Goal: Task Accomplishment & Management: Use online tool/utility

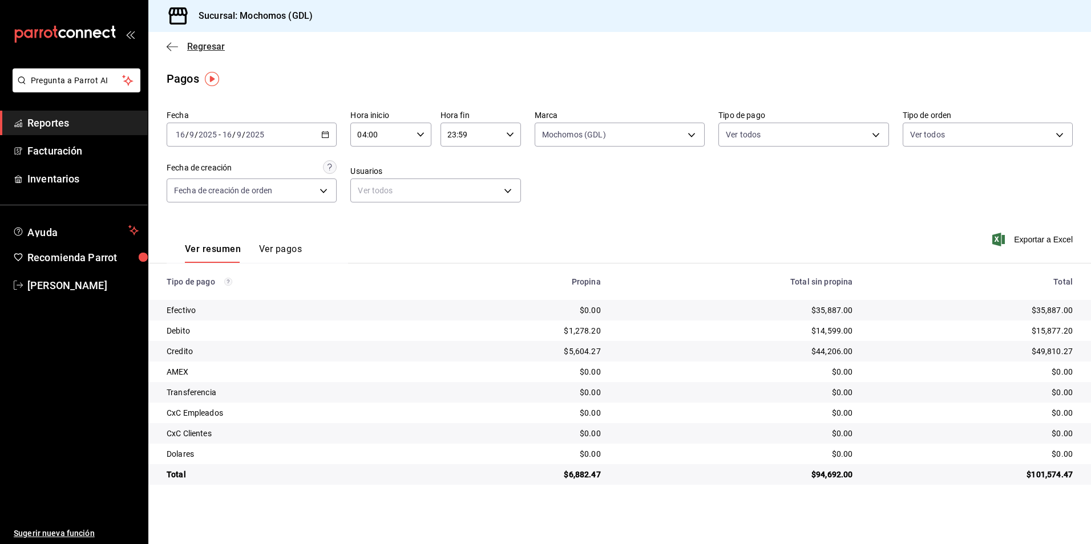
click at [194, 45] on span "Regresar" at bounding box center [206, 46] width 38 height 11
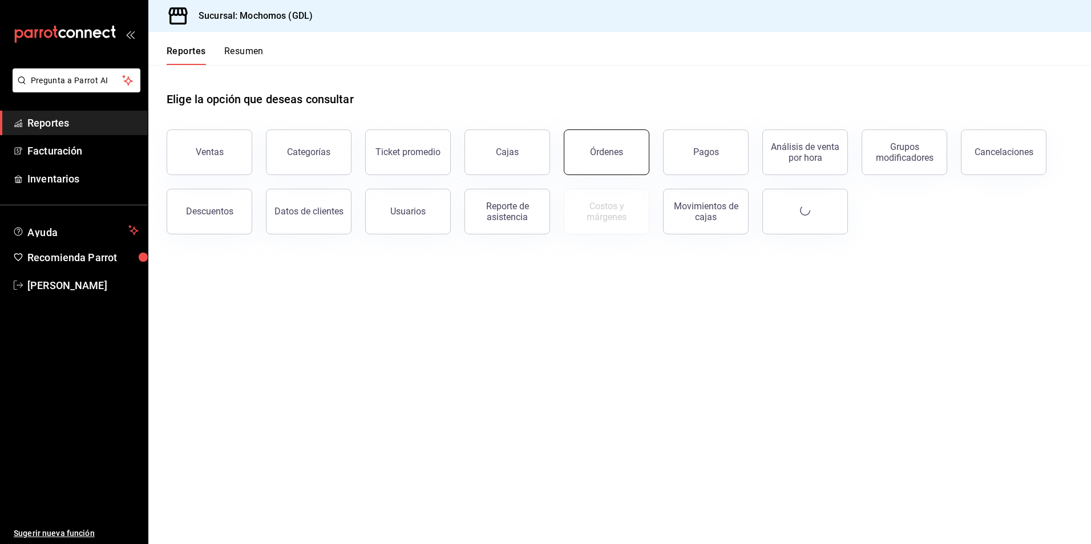
click at [600, 153] on div "Órdenes" at bounding box center [606, 152] width 33 height 11
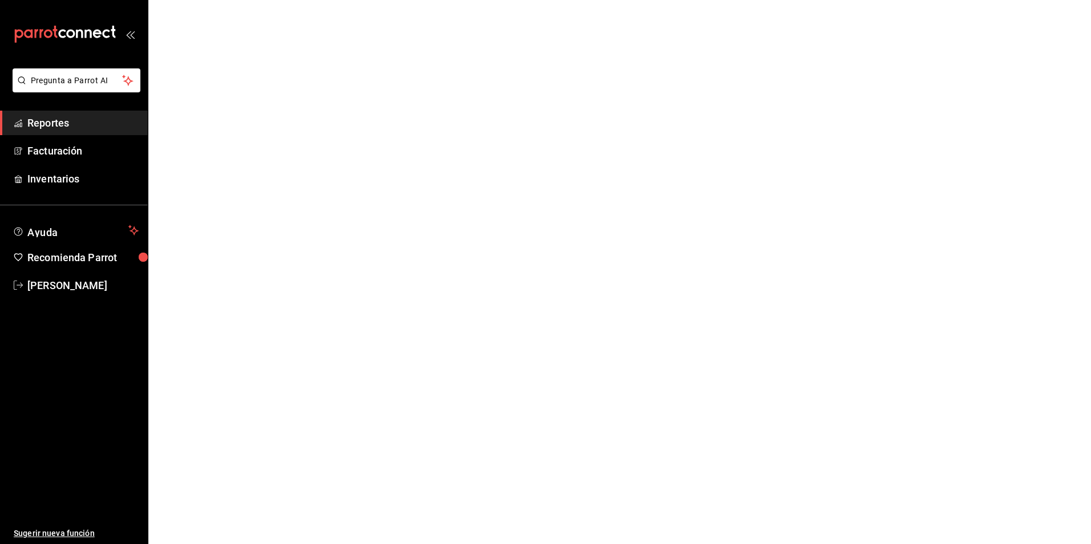
click at [426, 0] on html "Pregunta a Parrot AI Reportes Facturación Inventarios Ayuda Recomienda Parrot […" at bounding box center [545, 0] width 1091 height 0
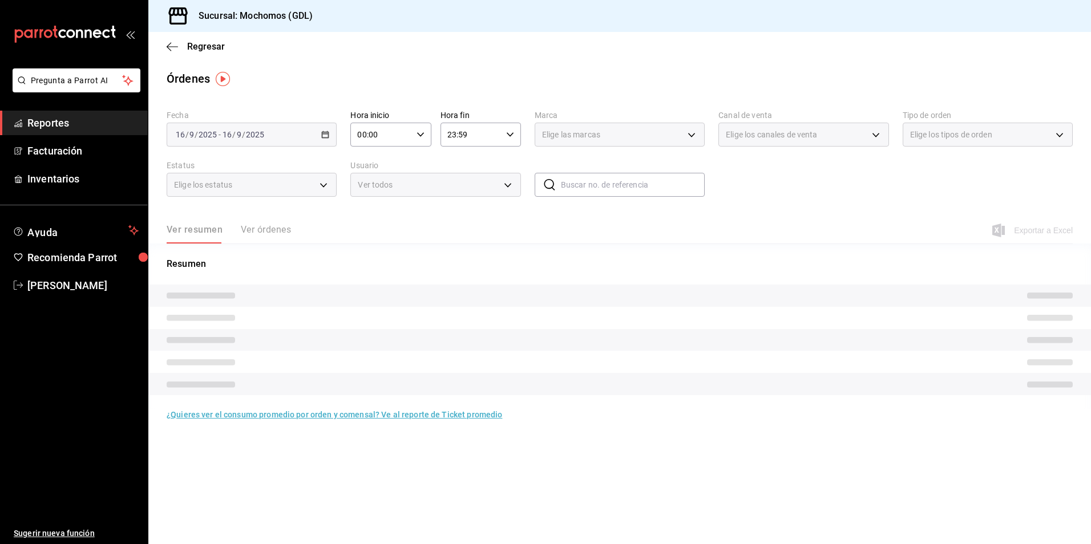
click at [261, 140] on div "[DATE] [DATE] - [DATE] [DATE]" at bounding box center [252, 135] width 170 height 24
click at [329, 139] on div "[DATE] [DATE] - [DATE] [DATE]" at bounding box center [252, 135] width 170 height 24
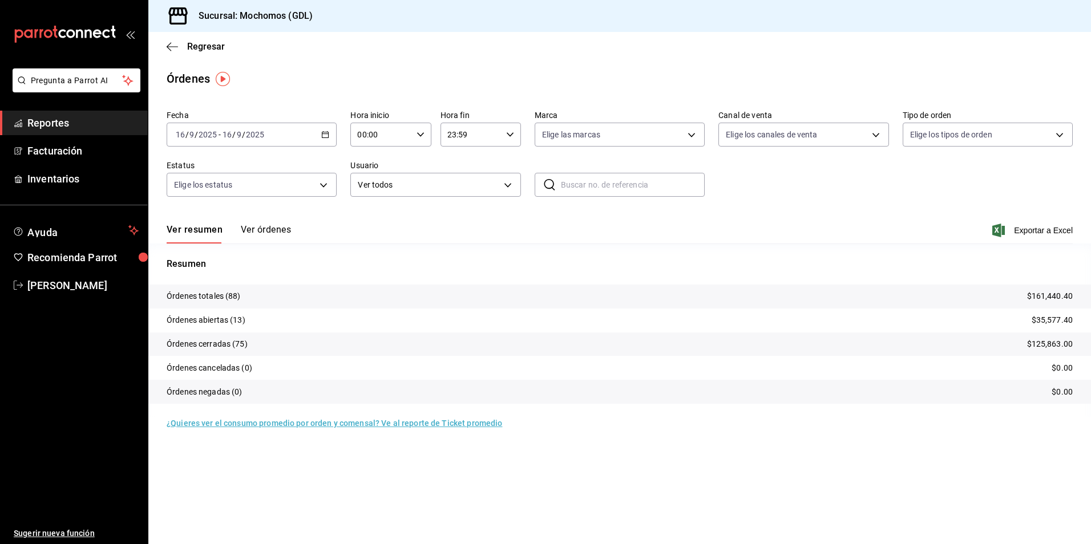
click at [392, 141] on input "00:00" at bounding box center [380, 134] width 61 height 23
click at [371, 187] on span "05" at bounding box center [371, 186] width 22 height 9
type input "05:00"
click at [561, 137] on div at bounding box center [545, 272] width 1091 height 544
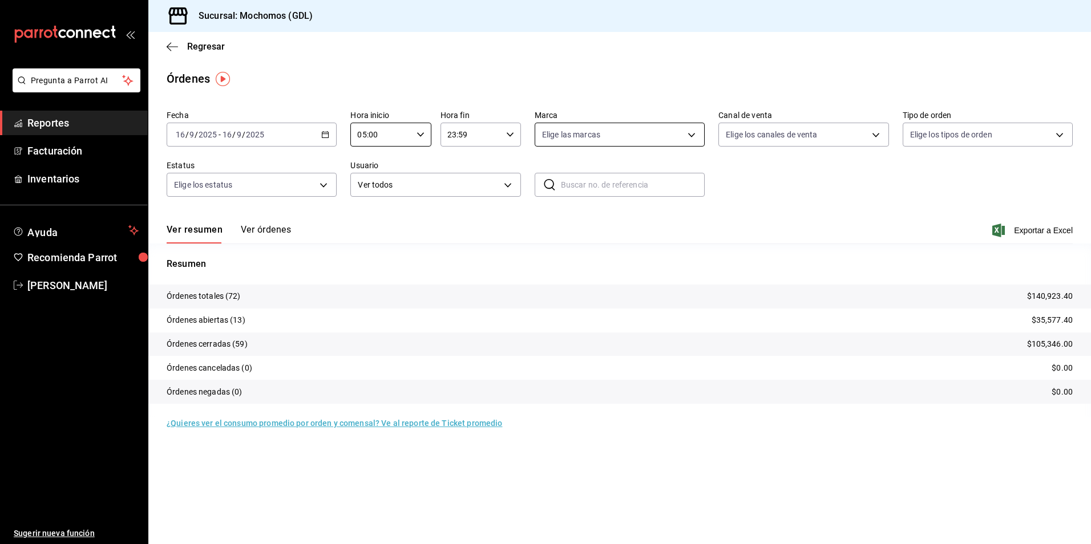
click at [550, 138] on body "Pregunta a Parrot AI Reportes Facturación Inventarios Ayuda Recomienda Parrot […" at bounding box center [545, 272] width 1091 height 544
click at [587, 209] on li "Mochomos (GDL)" at bounding box center [619, 217] width 169 height 26
type input "36c25d4a-7cb0-456c-a434-e981d54830bc"
checkbox input "true"
click at [766, 136] on div at bounding box center [545, 272] width 1091 height 544
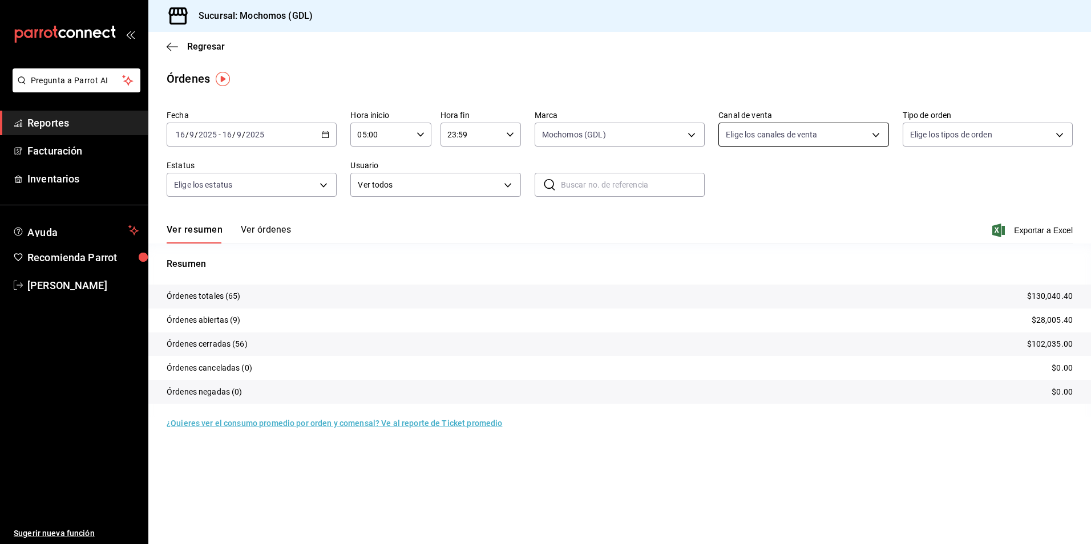
click at [746, 139] on body "Pregunta a Parrot AI Reportes Facturación Inventarios Ayuda Recomienda Parrot […" at bounding box center [545, 272] width 1091 height 544
click at [756, 179] on span "Ver todos" at bounding box center [767, 179] width 35 height 12
type input "PARROT,UBER_EATS,RAPPI,DIDI_FOOD,ONLINE"
checkbox input "true"
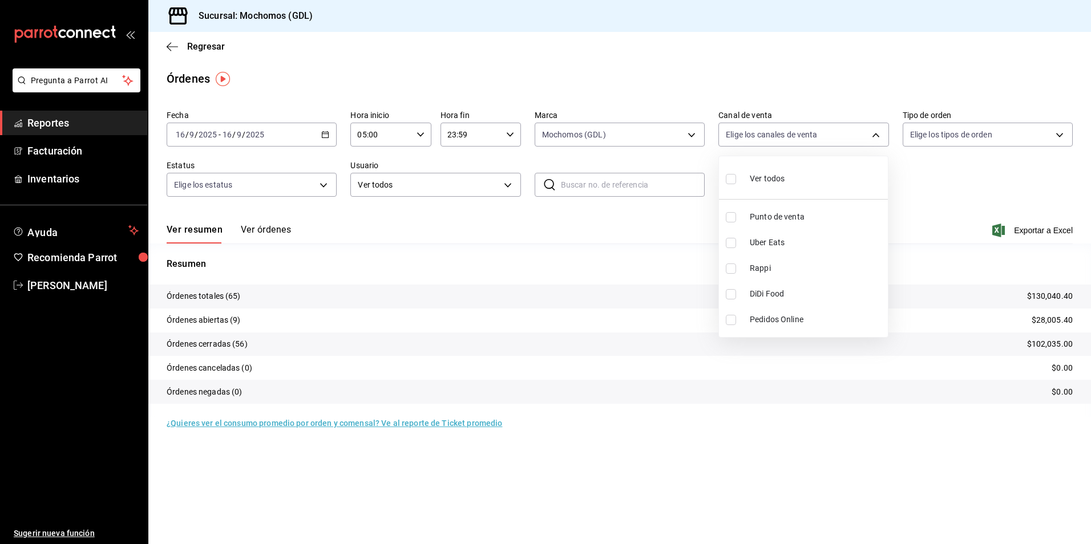
checkbox input "true"
click at [951, 124] on div at bounding box center [545, 272] width 1091 height 544
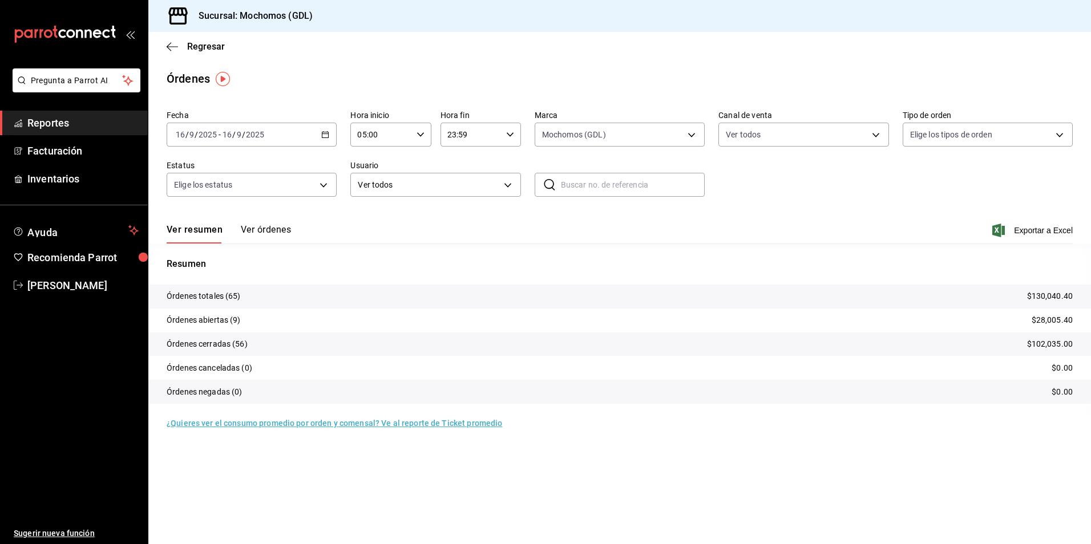
click at [940, 138] on body "Pregunta a Parrot AI Reportes Facturación Inventarios Ayuda Recomienda Parrot […" at bounding box center [545, 272] width 1091 height 544
click at [942, 191] on li "Ver todos" at bounding box center [987, 178] width 169 height 34
type input "c3d0baef-30c0-4718-9d76-caab43e27316,13c4cc4a-99d2-42c0-ba96-c3de8c08c13d,7b791…"
checkbox input "true"
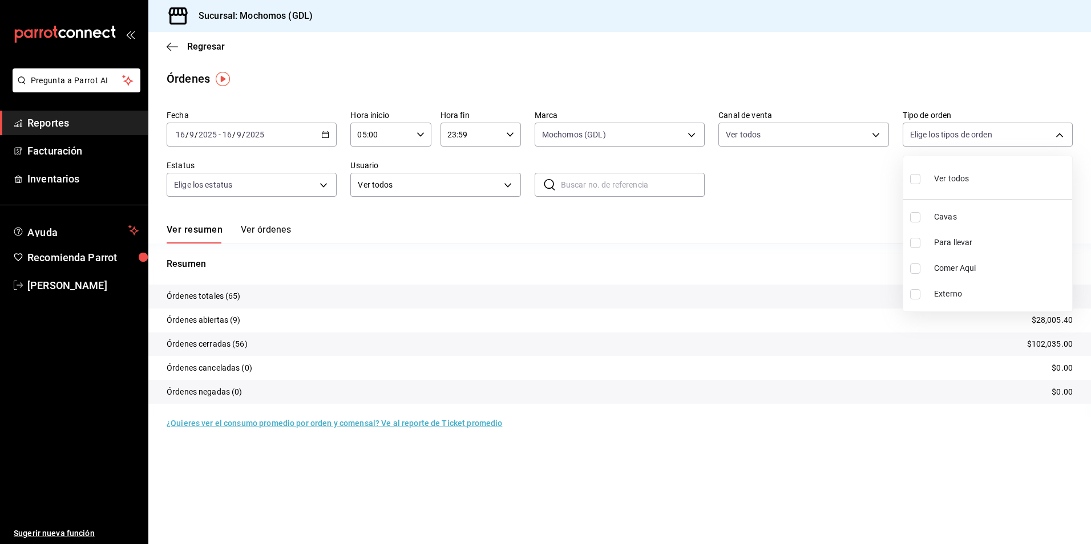
checkbox input "true"
click at [802, 211] on div at bounding box center [545, 272] width 1091 height 544
